Goal: Check status: Check status

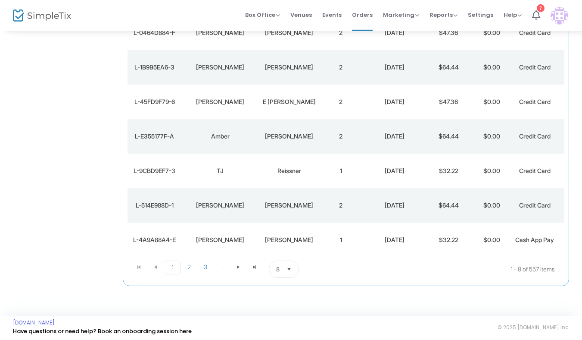
scroll to position [159, 0]
click at [225, 273] on span "..." at bounding box center [222, 266] width 16 height 13
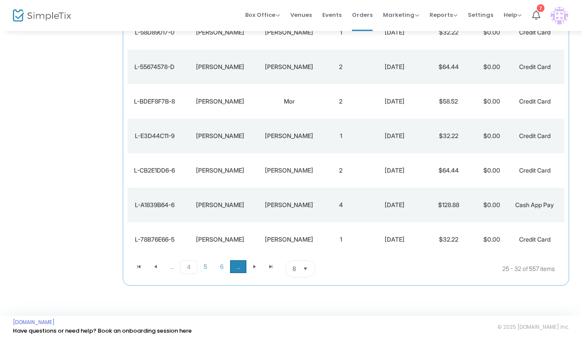
click at [238, 273] on span "..." at bounding box center [238, 266] width 16 height 13
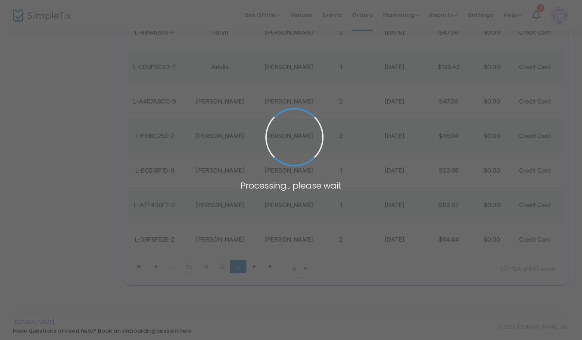
click at [238, 181] on body "Processing... please wait Box Office Sell Tickets Bookings Sell Season Pass Ven…" at bounding box center [291, 11] width 582 height 340
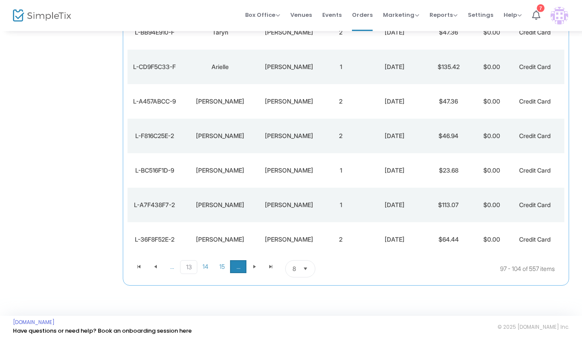
click at [238, 273] on span "..." at bounding box center [238, 266] width 16 height 13
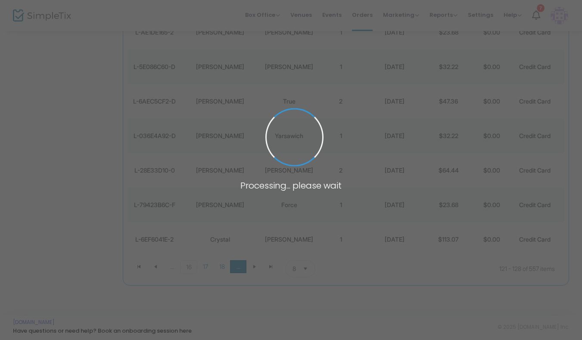
click at [238, 273] on span "..." at bounding box center [238, 266] width 16 height 13
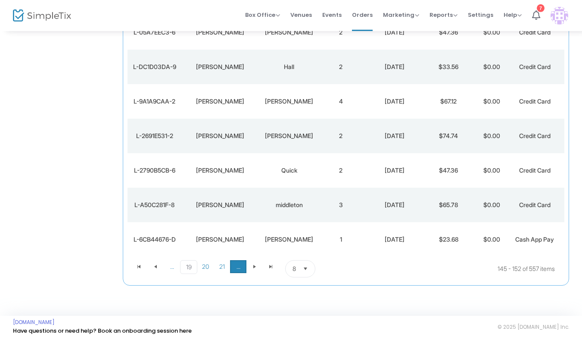
click at [239, 273] on span "..." at bounding box center [238, 266] width 16 height 13
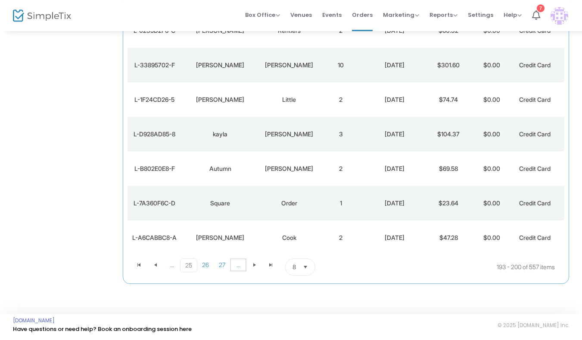
scroll to position [168, 0]
click at [173, 268] on span "..." at bounding box center [172, 264] width 16 height 13
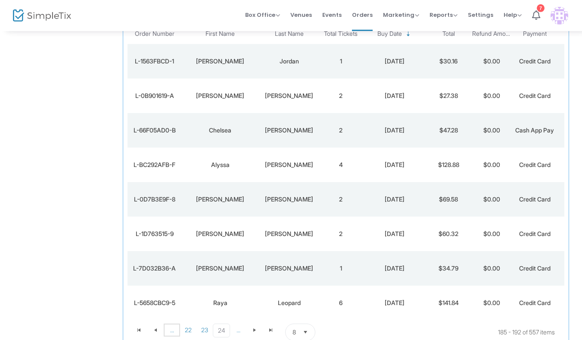
scroll to position [83, 0]
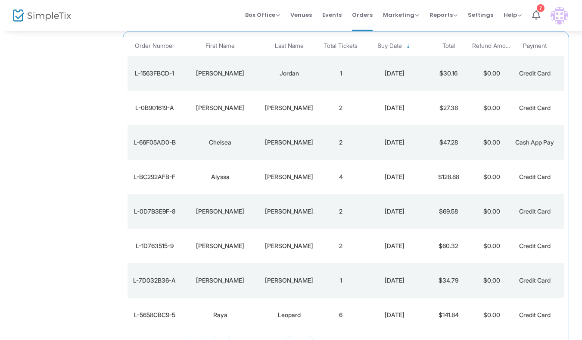
click at [169, 179] on div "L-BC292AFB-F" at bounding box center [155, 176] width 50 height 9
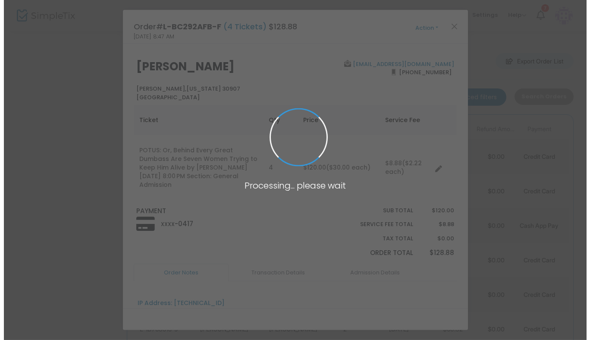
scroll to position [0, 0]
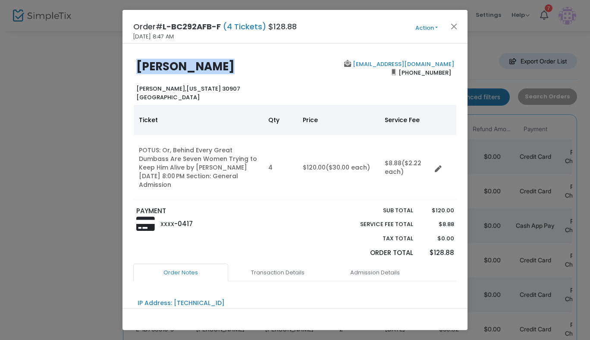
drag, startPoint x: 230, startPoint y: 69, endPoint x: 113, endPoint y: 59, distance: 116.9
click at [122, 59] on div "[PERSON_NAME], [US_STATE] 30907 [GEOGRAPHIC_DATA] [EMAIL_ADDRESS][DOMAIN_NAME] …" at bounding box center [294, 176] width 345 height 264
copy b "[PERSON_NAME]"
